Goal: Information Seeking & Learning: Learn about a topic

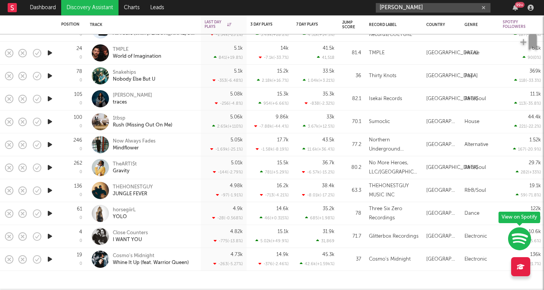
drag, startPoint x: 438, startPoint y: 10, endPoint x: 347, endPoint y: 10, distance: 91.4
click at [347, 10] on nav "Dashboard Discovery Assistant Charts Leads jas ratchford 99 +" at bounding box center [272, 7] width 544 height 15
click at [450, 9] on input "pati piko" at bounding box center [433, 8] width 115 height 10
drag, startPoint x: 413, startPoint y: 7, endPoint x: 378, endPoint y: 7, distance: 34.4
click at [378, 7] on input "pati piko" at bounding box center [433, 8] width 115 height 10
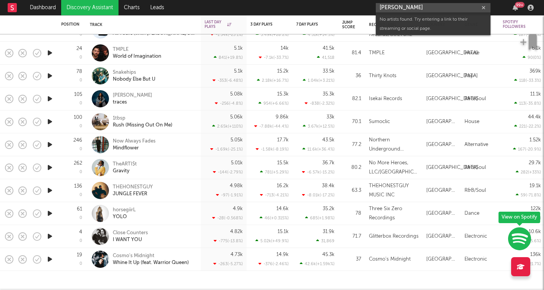
paste input "https://music.apple.com/gb/artist/pati-piko/1782376486"
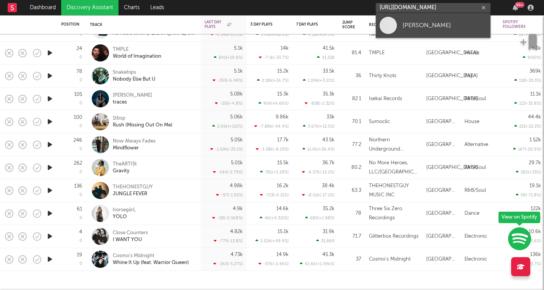
type input "https://music.apple.com/gb/artist/pati-piko/1782376486"
click at [420, 31] on link "Pati Piko" at bounding box center [433, 25] width 115 height 25
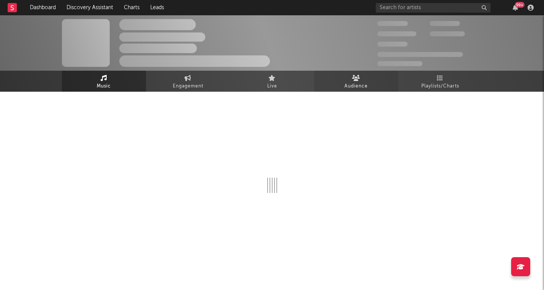
select select "1w"
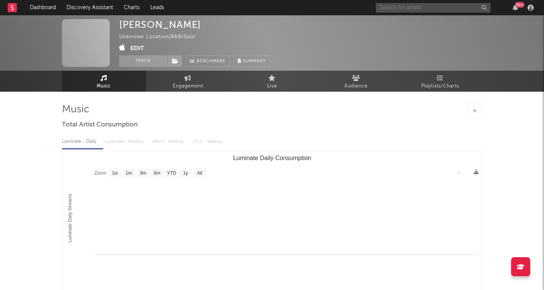
click at [435, 8] on input "text" at bounding box center [433, 8] width 115 height 10
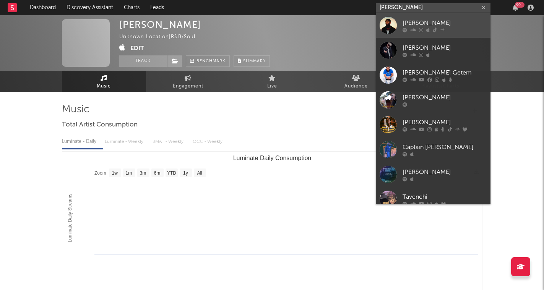
type input "tave"
click at [434, 23] on div "TAVE" at bounding box center [445, 22] width 84 height 9
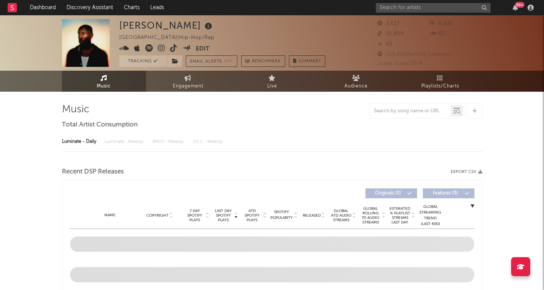
select select "6m"
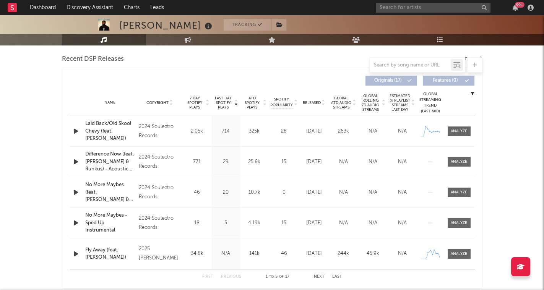
scroll to position [303, 0]
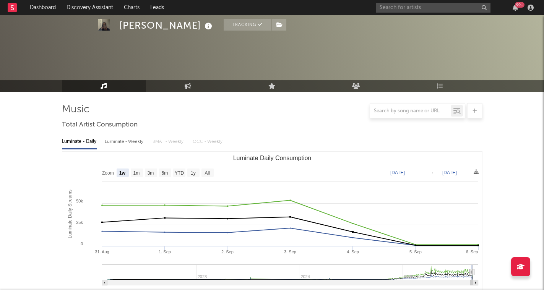
select select "1w"
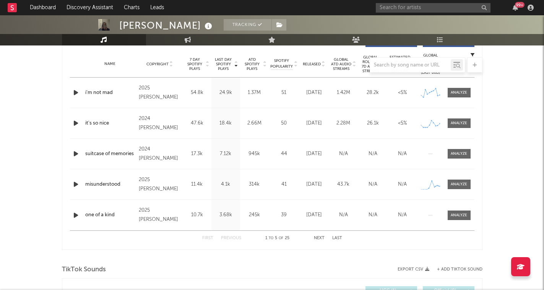
scroll to position [306, 0]
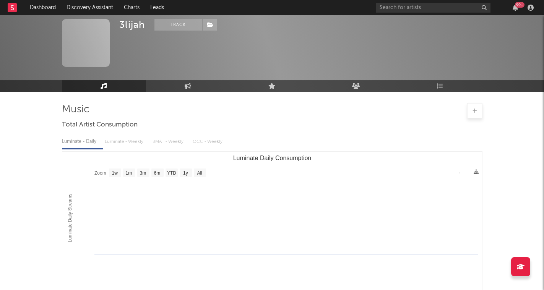
select select "1w"
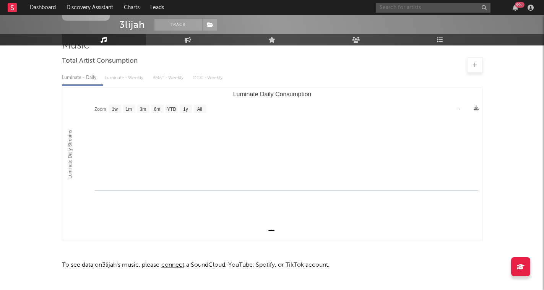
click at [390, 8] on input "text" at bounding box center [433, 8] width 115 height 10
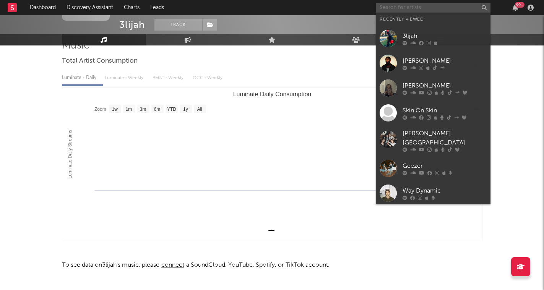
type input "u"
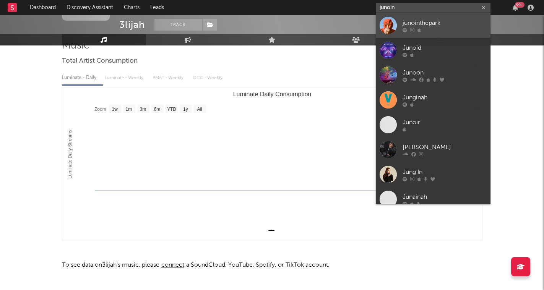
type input "junoin"
click at [403, 23] on div "junointhepark" at bounding box center [445, 22] width 84 height 9
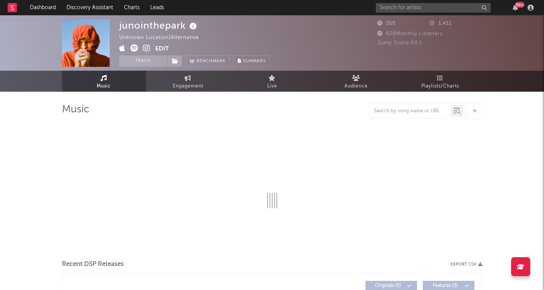
select select "1w"
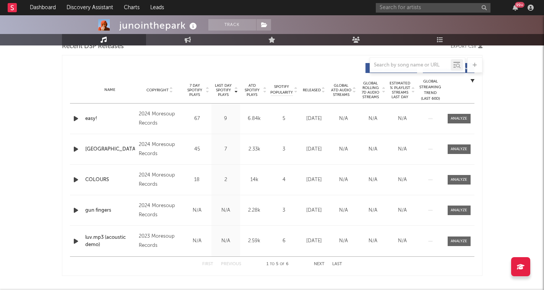
scroll to position [285, 0]
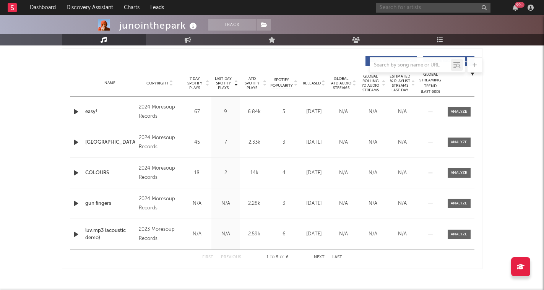
click at [383, 7] on input "text" at bounding box center [433, 8] width 115 height 10
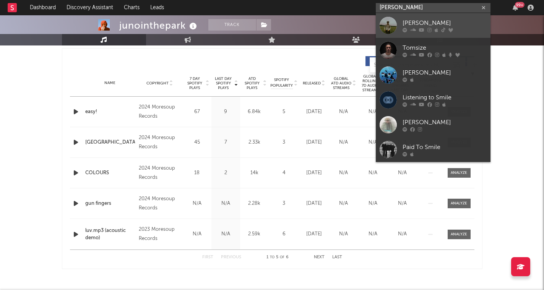
type input "tom siletto"
click at [437, 31] on icon at bounding box center [436, 30] width 3 height 5
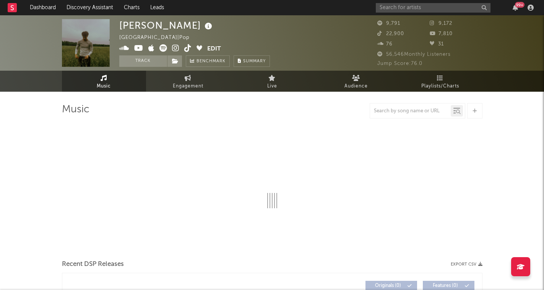
select select "6m"
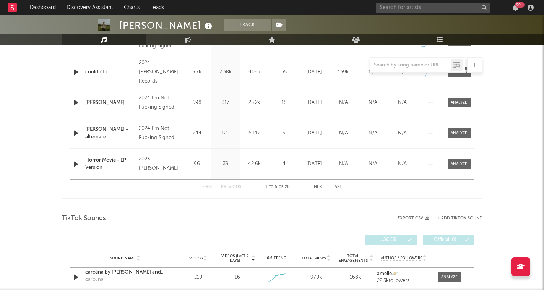
scroll to position [357, 0]
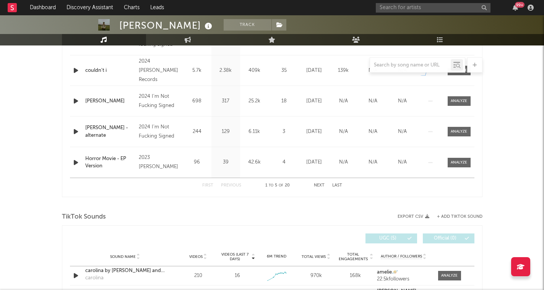
click at [321, 187] on button "Next" at bounding box center [319, 186] width 11 height 4
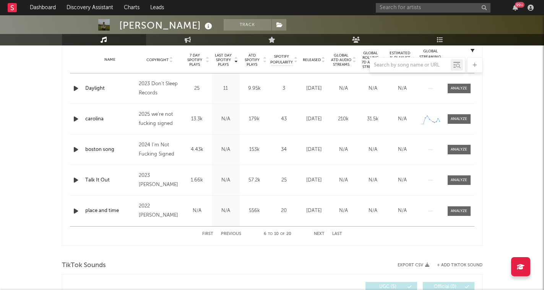
scroll to position [306, 0]
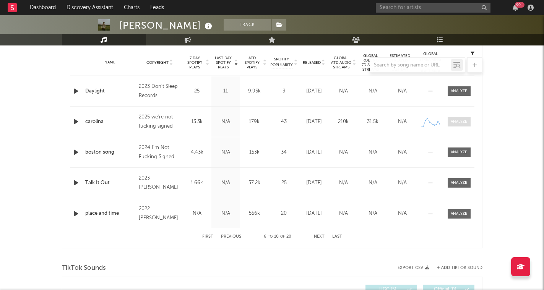
click at [457, 122] on div at bounding box center [459, 122] width 16 height 6
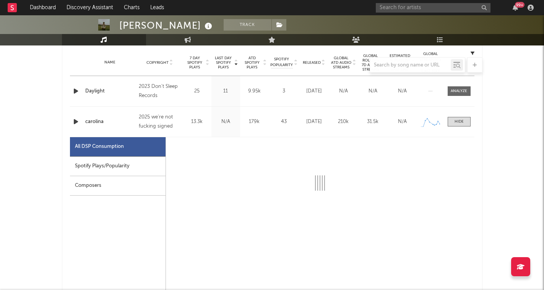
select select "1w"
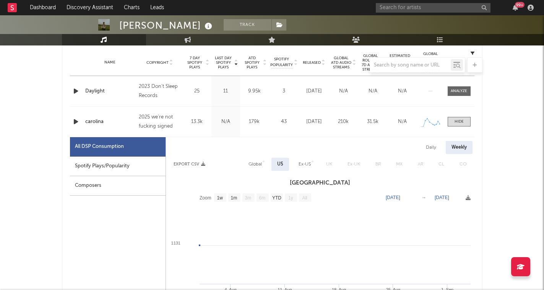
click at [124, 169] on div "Spotify Plays/Popularity" at bounding box center [118, 167] width 96 height 20
select select "1w"
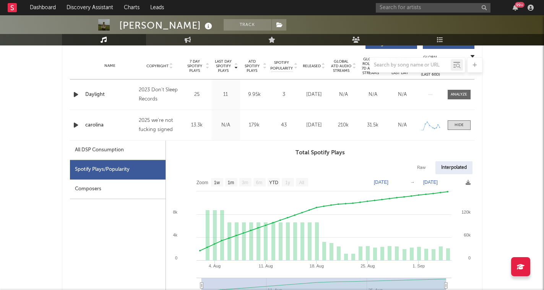
scroll to position [302, 0]
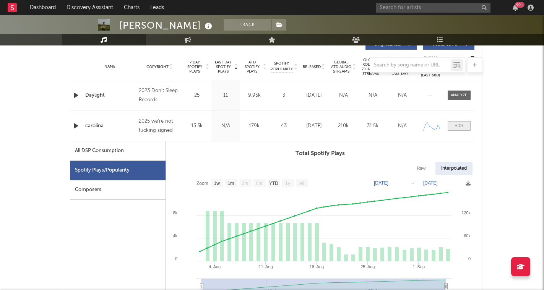
click at [459, 129] on span at bounding box center [459, 126] width 23 height 10
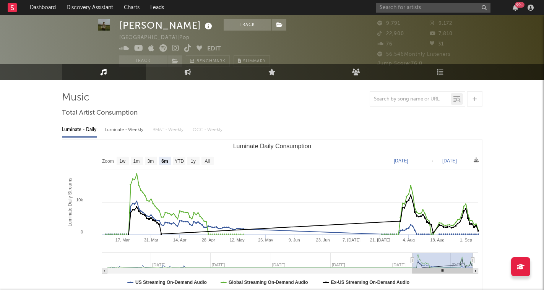
scroll to position [12, 0]
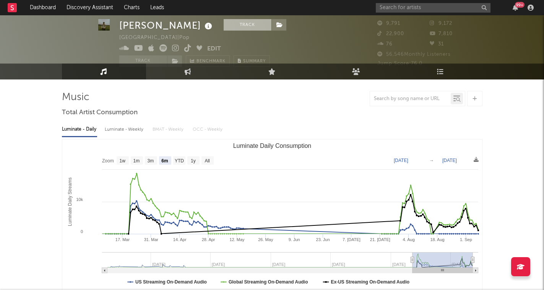
click at [228, 23] on button "Track" at bounding box center [248, 24] width 48 height 11
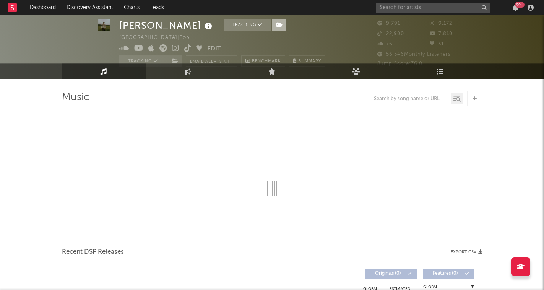
select select "6m"
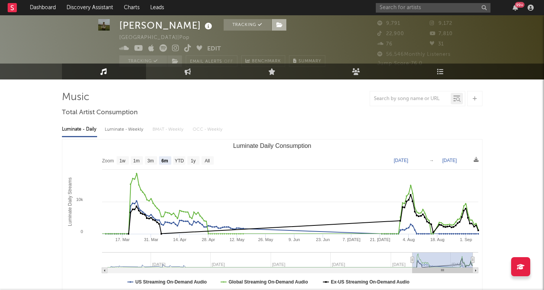
click at [272, 28] on span at bounding box center [279, 24] width 15 height 11
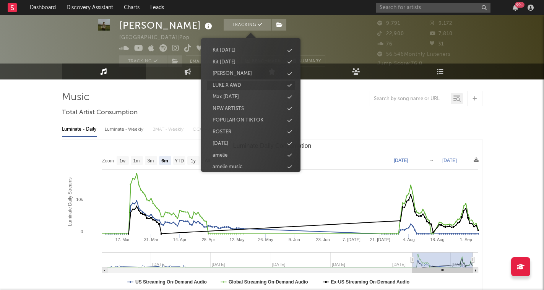
scroll to position [208, 0]
click at [237, 94] on div "Max Sept 25" at bounding box center [226, 98] width 26 height 8
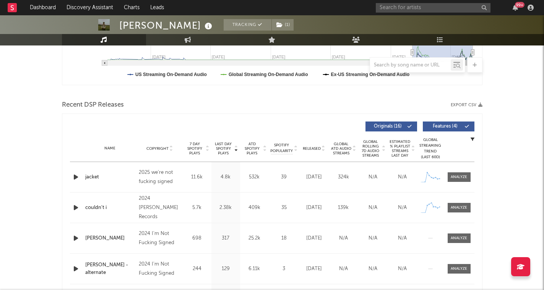
scroll to position [220, 0]
